Goal: Task Accomplishment & Management: Manage account settings

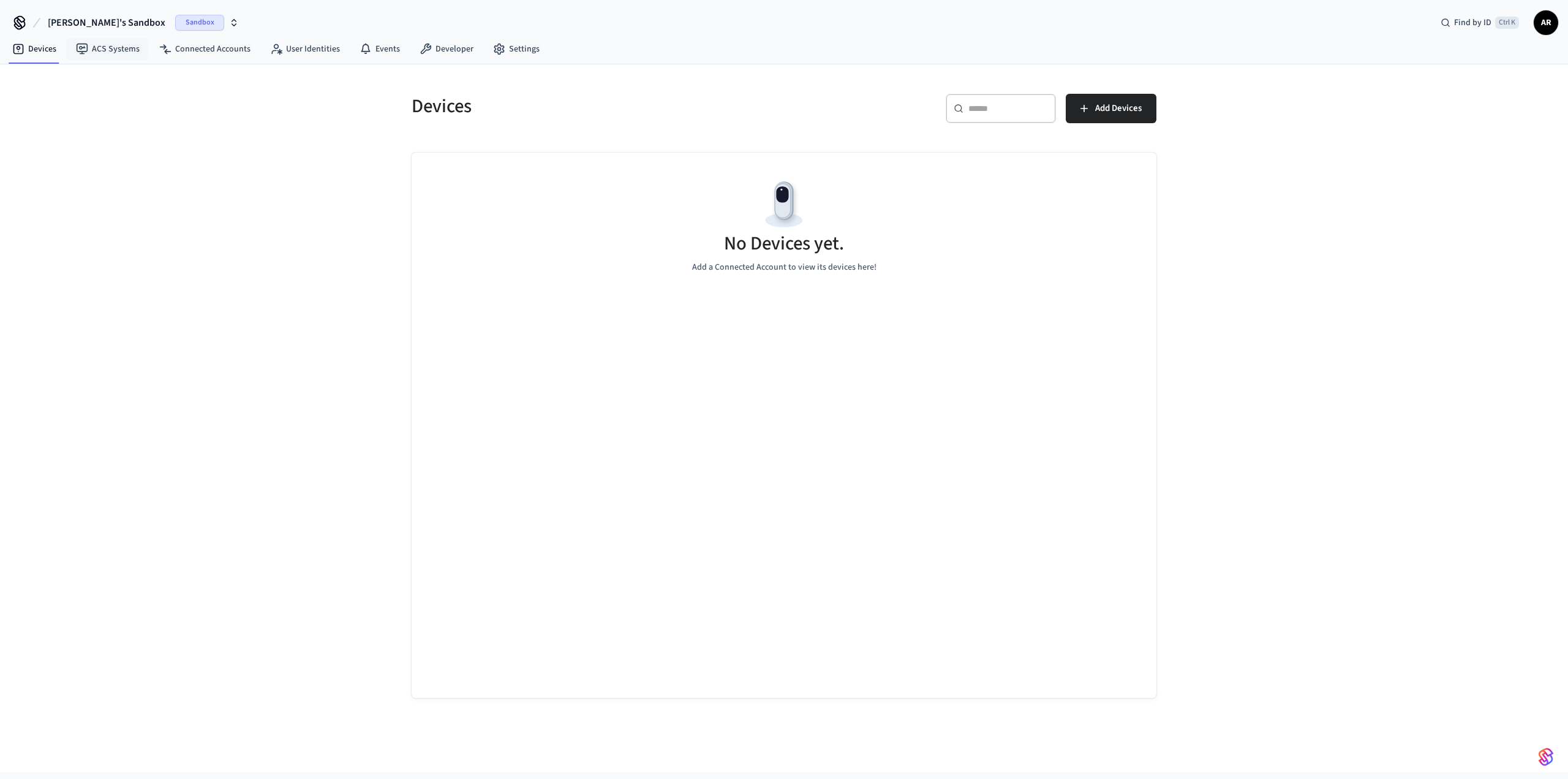
click at [175, 23] on span "Sandbox" at bounding box center [199, 23] width 49 height 16
click at [218, 99] on span "Sandbox" at bounding box center [242, 102] width 49 height 16
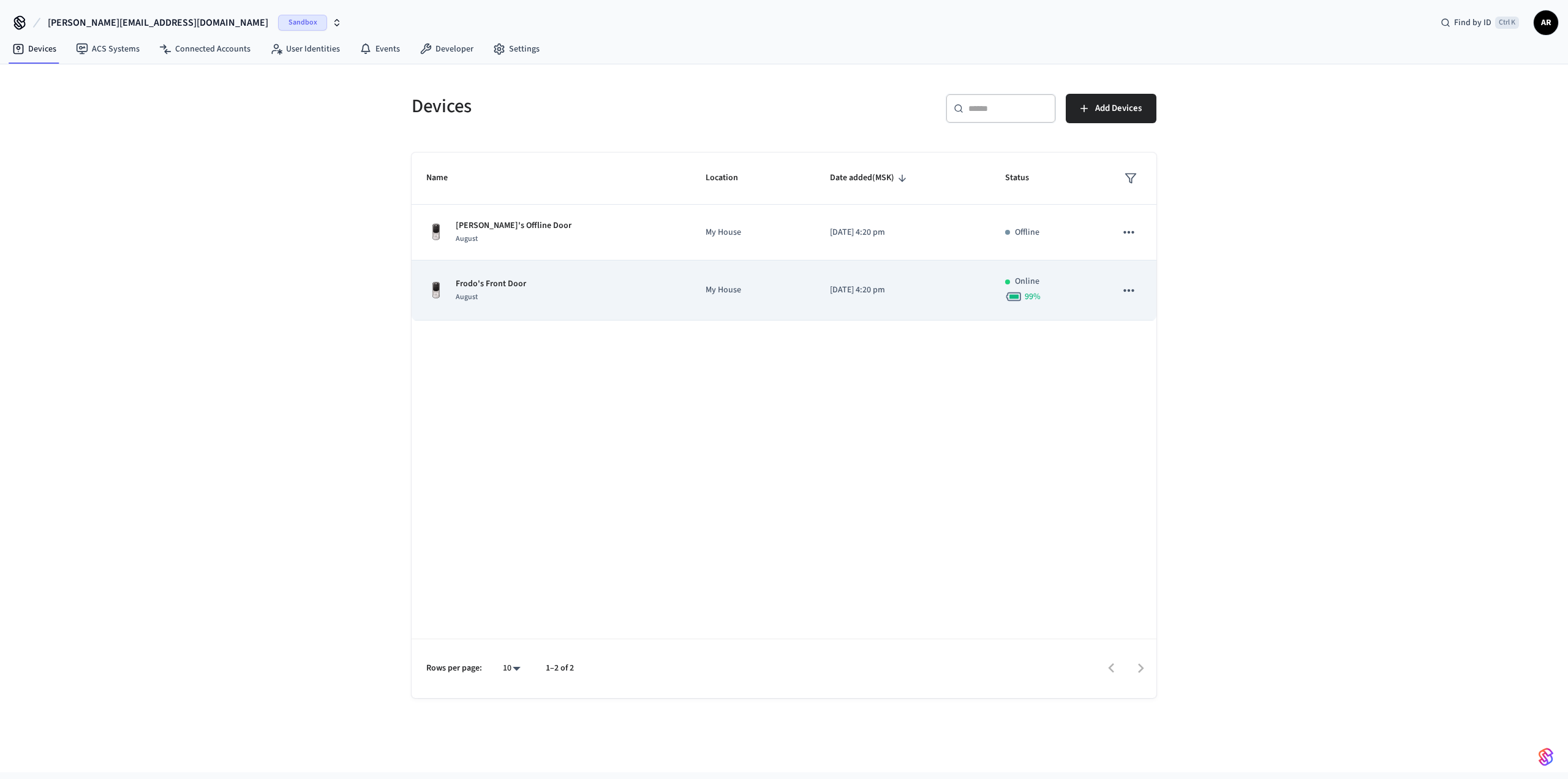
click at [741, 282] on td "My House" at bounding box center [752, 290] width 124 height 60
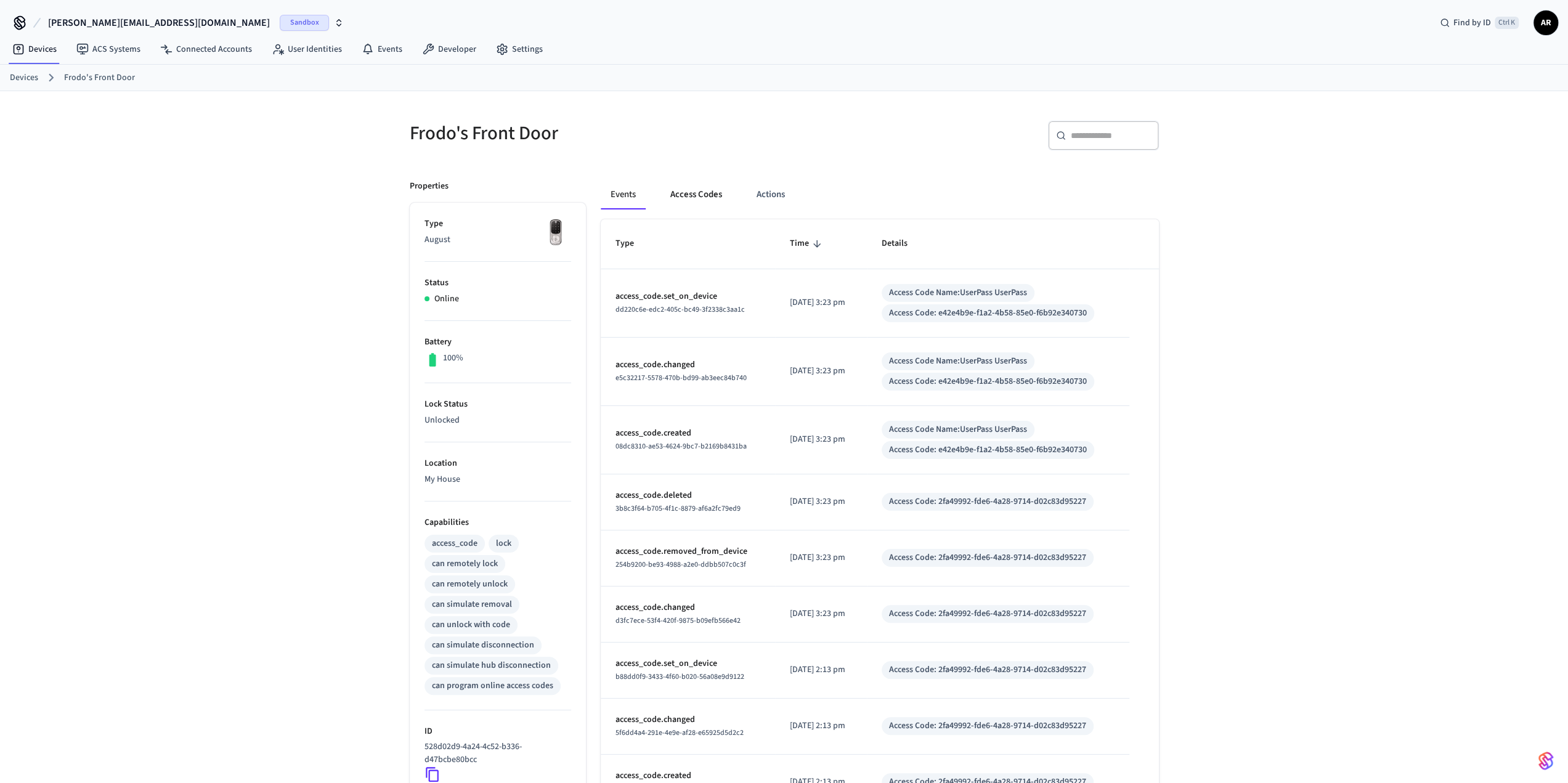
click at [687, 188] on button "Access Codes" at bounding box center [696, 194] width 71 height 29
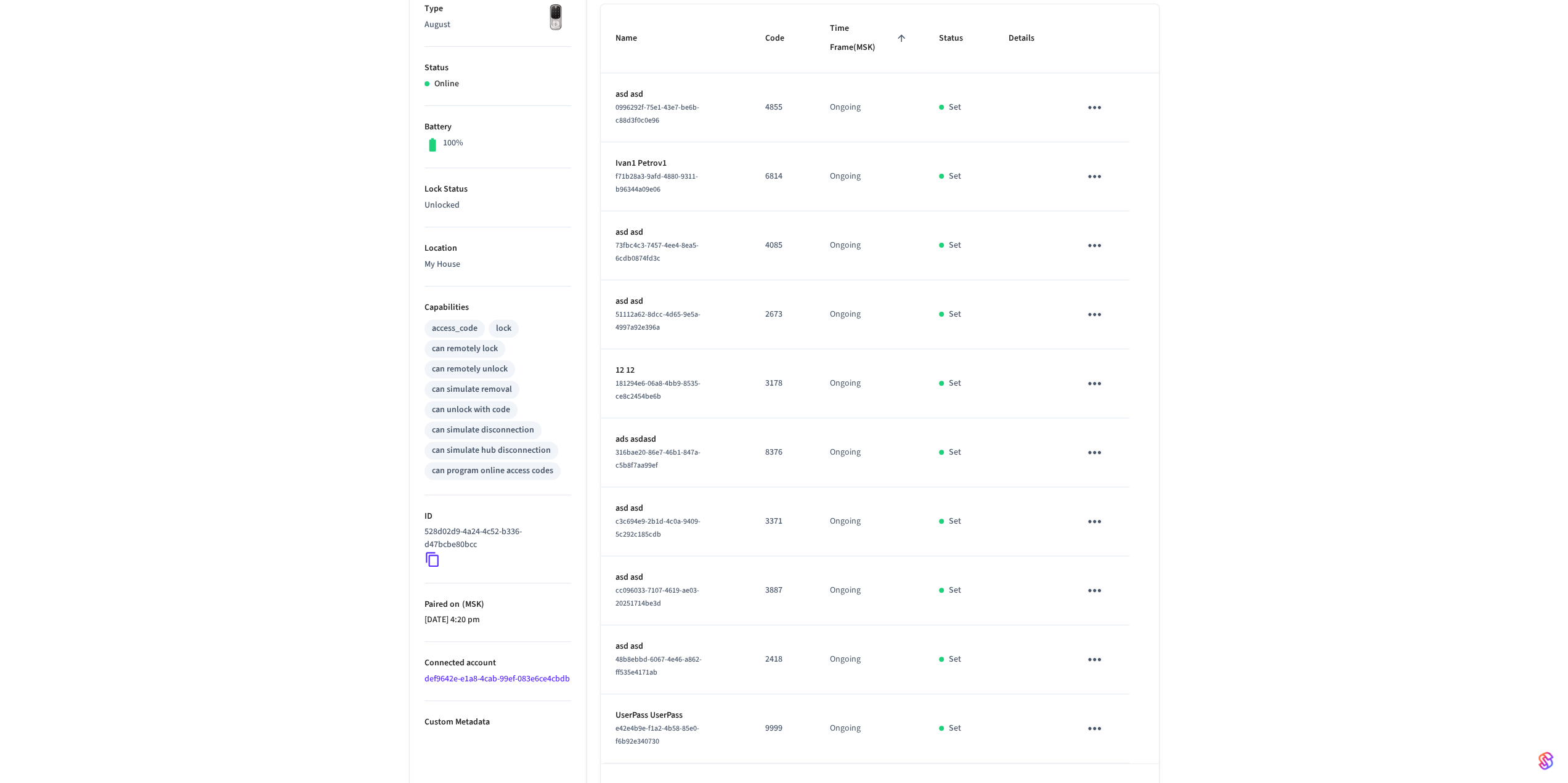
scroll to position [251, 0]
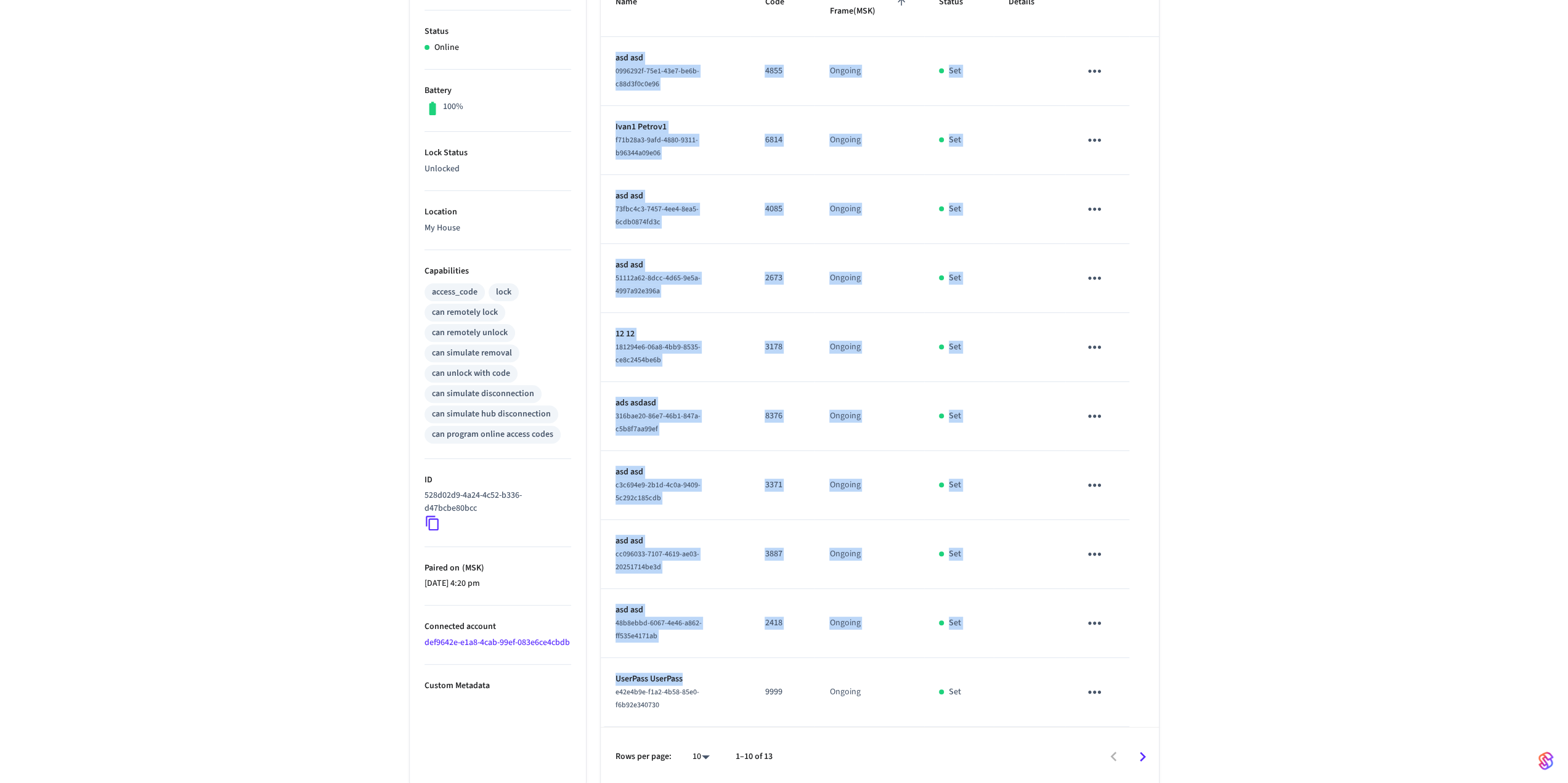
drag, startPoint x: 689, startPoint y: 675, endPoint x: 589, endPoint y: 675, distance: 100.0
click at [589, 675] on div "Events Access Codes Actions Name Code Time Frame (MSK) Status Details asd asd 0…" at bounding box center [872, 350] width 573 height 872
click at [631, 673] on p "UserPass UserPass" at bounding box center [675, 679] width 120 height 13
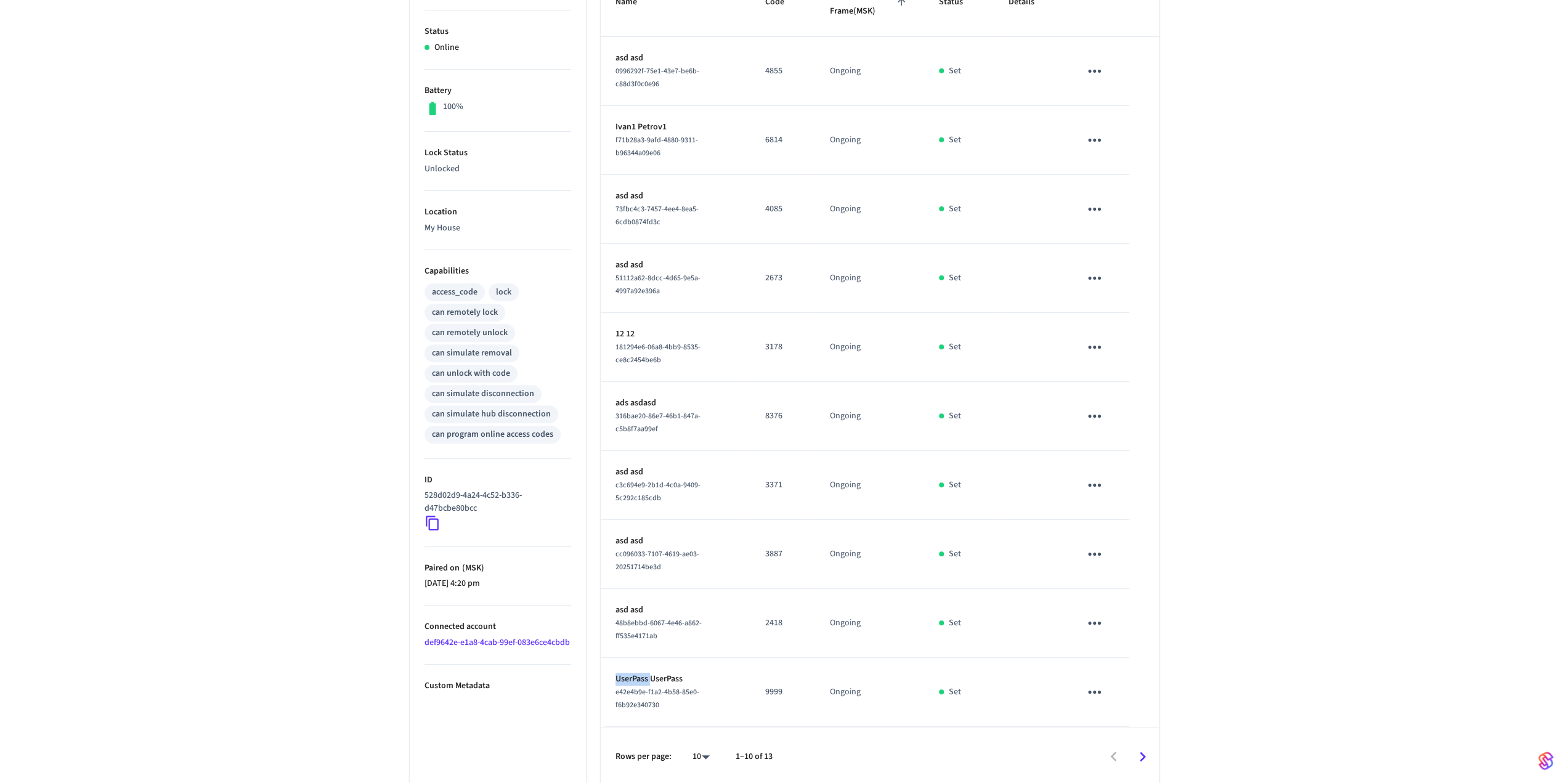
click at [631, 673] on p "UserPass UserPass" at bounding box center [675, 679] width 120 height 13
